Goal: Task Accomplishment & Management: Use online tool/utility

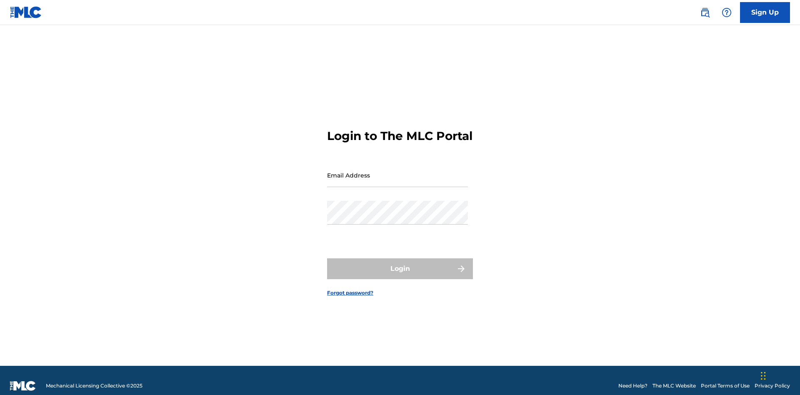
scroll to position [11, 0]
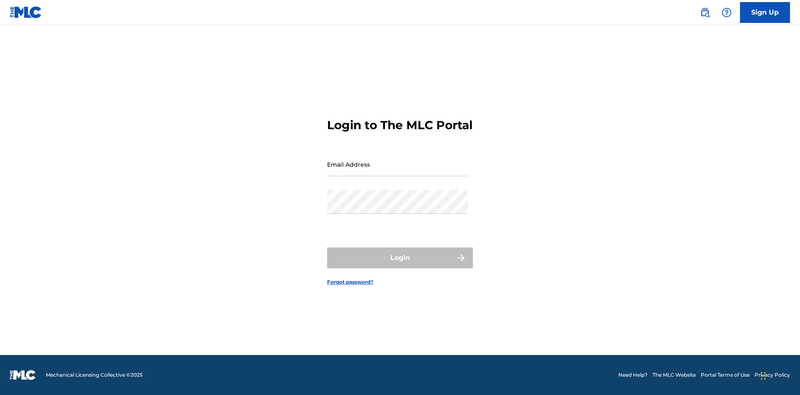
click at [397, 171] on input "Email Address" at bounding box center [397, 164] width 141 height 24
type input "Krystal.Ribble@themlc.com"
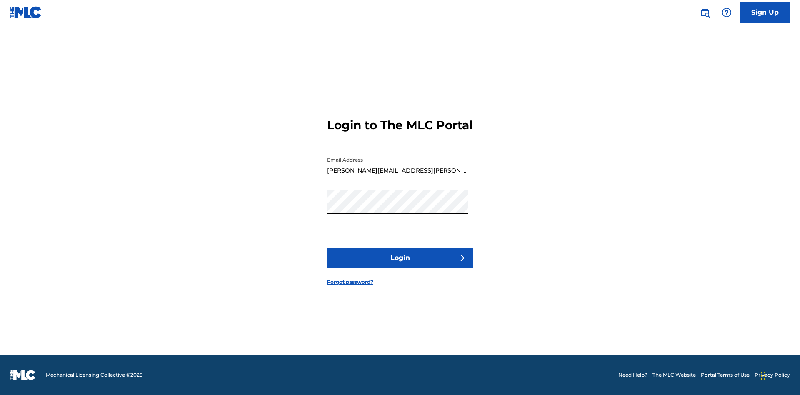
click at [400, 265] on button "Login" at bounding box center [400, 257] width 146 height 21
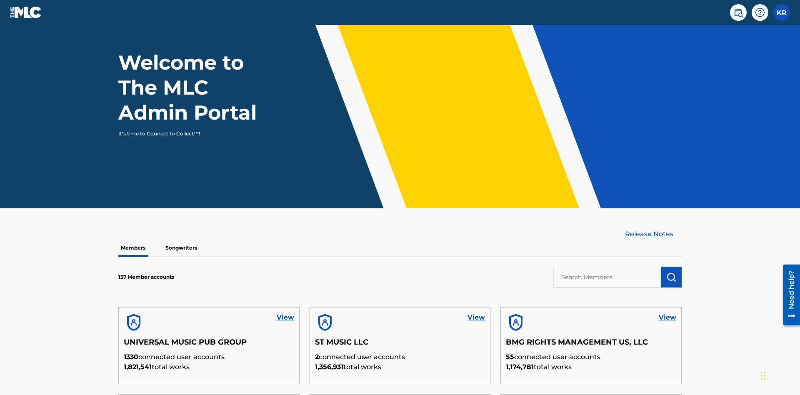
scroll to position [252, 0]
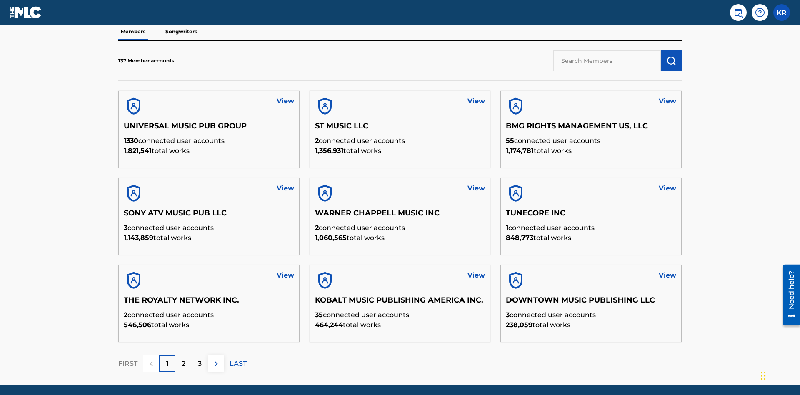
click at [607, 60] on input "text" at bounding box center [606, 60] width 107 height 21
type input "BMG RIGHTS MANAGEMENT US, LLC"
click at [671, 56] on img "submit" at bounding box center [671, 61] width 10 height 10
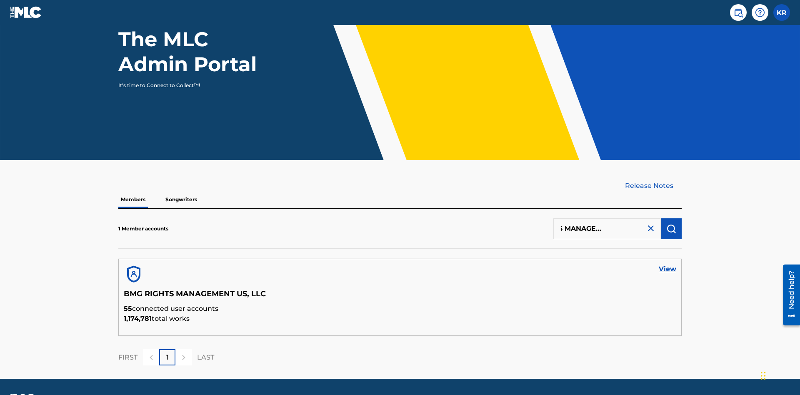
scroll to position [108, 0]
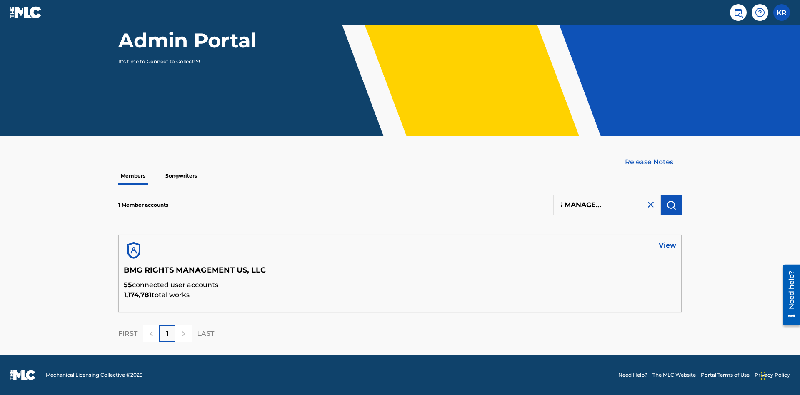
click at [667, 245] on link "View" at bounding box center [667, 245] width 17 height 10
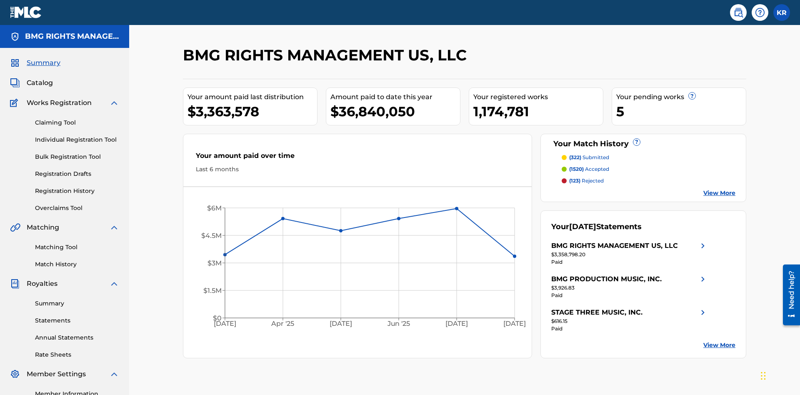
scroll to position [105, 0]
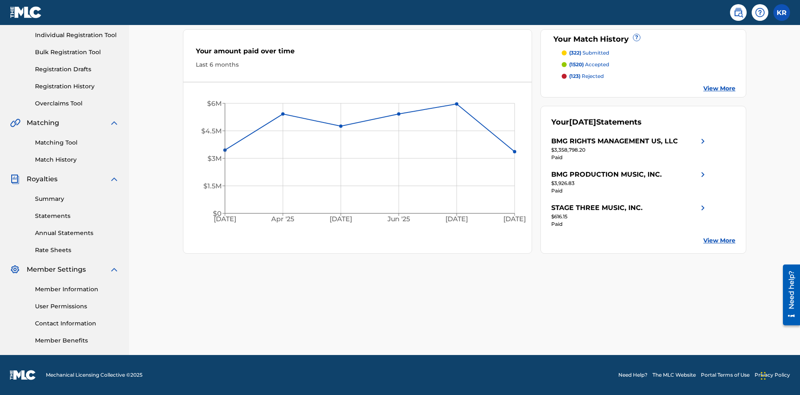
click at [77, 103] on link "Overclaims Tool" at bounding box center [77, 103] width 84 height 9
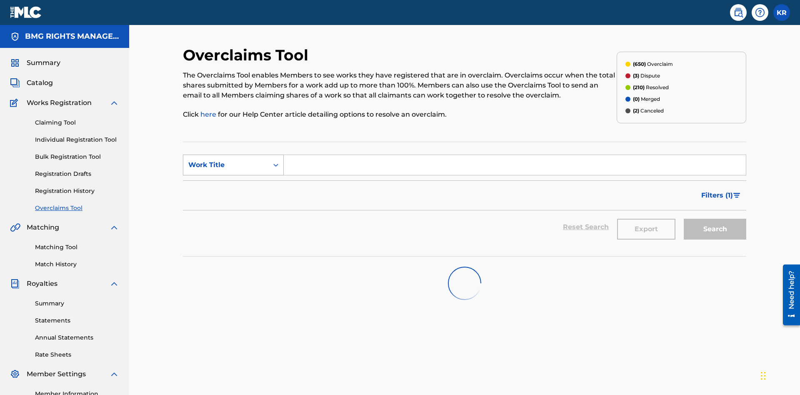
click at [226, 160] on div "Work Title" at bounding box center [225, 165] width 75 height 10
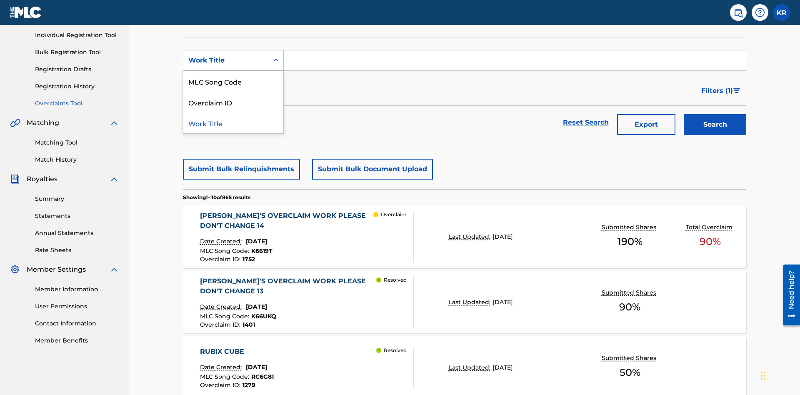
click at [233, 81] on div "MLC Song Code" at bounding box center [233, 81] width 100 height 21
click at [515, 60] on input "Search Form" at bounding box center [515, 60] width 462 height 20
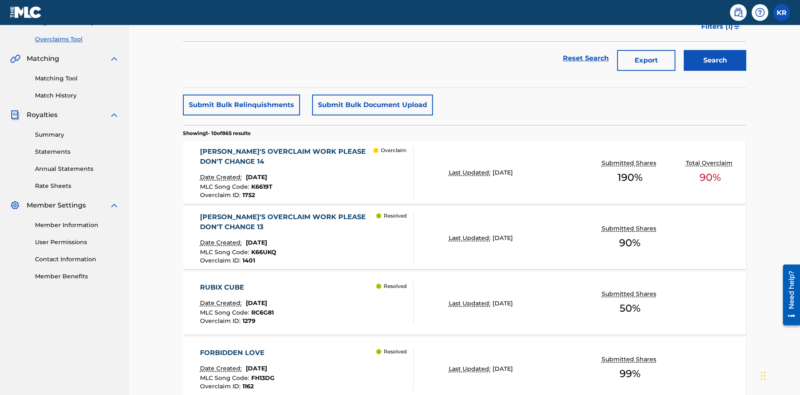
type input "K6619T"
click at [715, 60] on button "Search" at bounding box center [715, 60] width 62 height 21
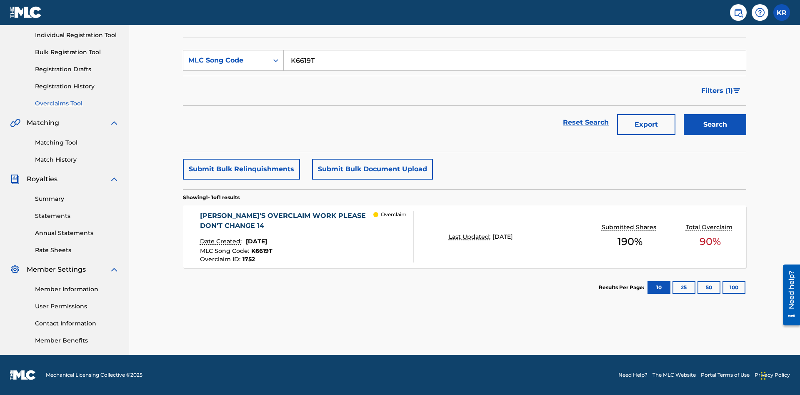
click at [248, 259] on span "1752" at bounding box center [248, 258] width 12 height 7
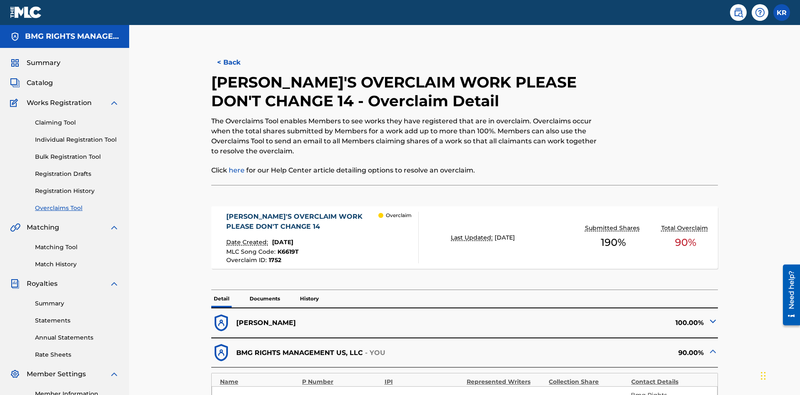
scroll to position [23, 0]
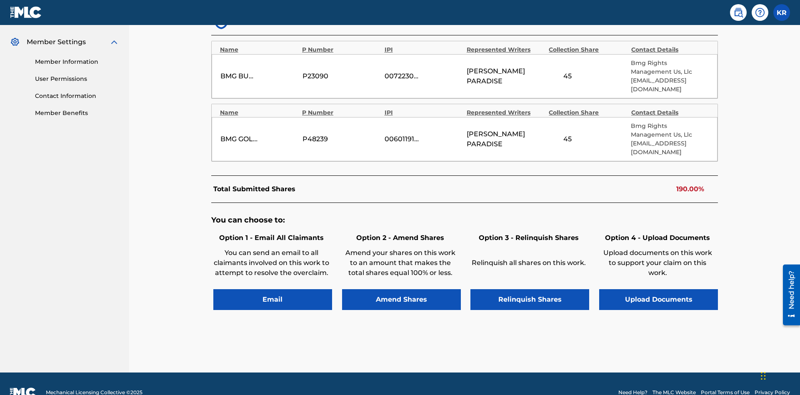
click at [401, 289] on button "Amend Shares" at bounding box center [401, 299] width 119 height 21
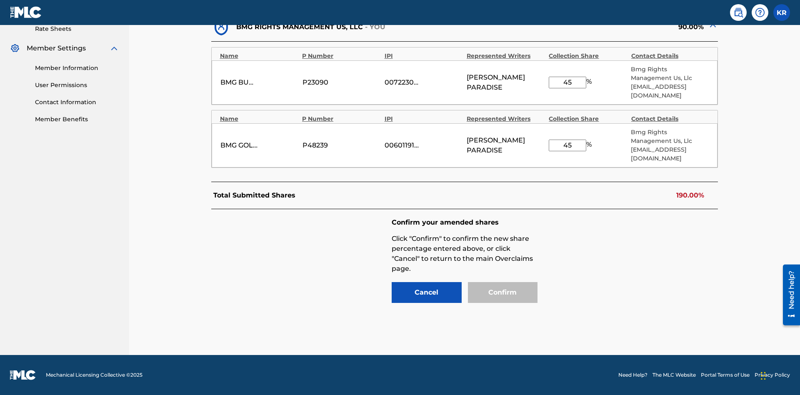
scroll to position [308, 0]
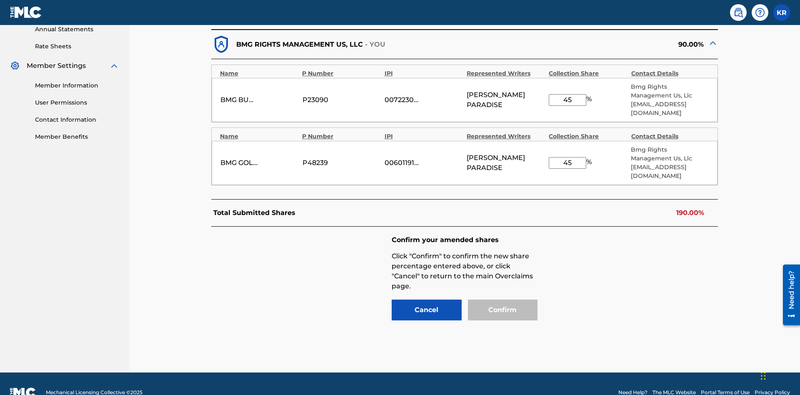
click at [567, 95] on input "45" at bounding box center [567, 100] width 37 height 12
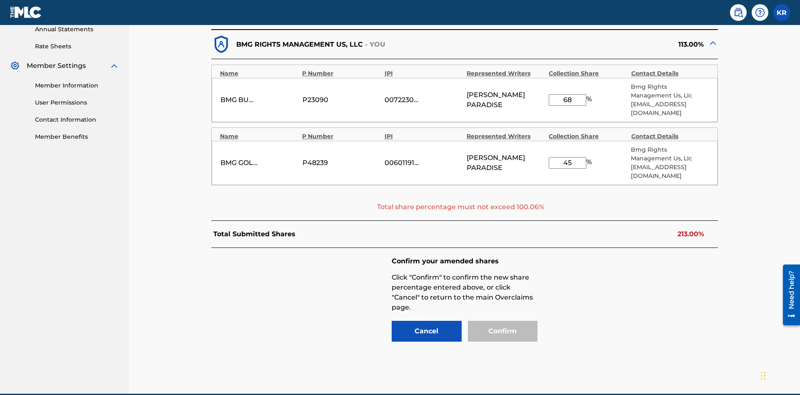
scroll to position [330, 0]
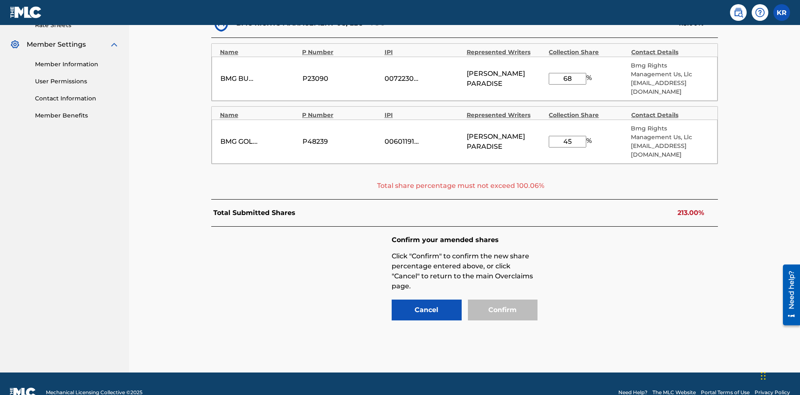
type input "68"
click at [567, 136] on input "45" at bounding box center [567, 142] width 37 height 12
type input "67"
